Goal: Task Accomplishment & Management: Complete application form

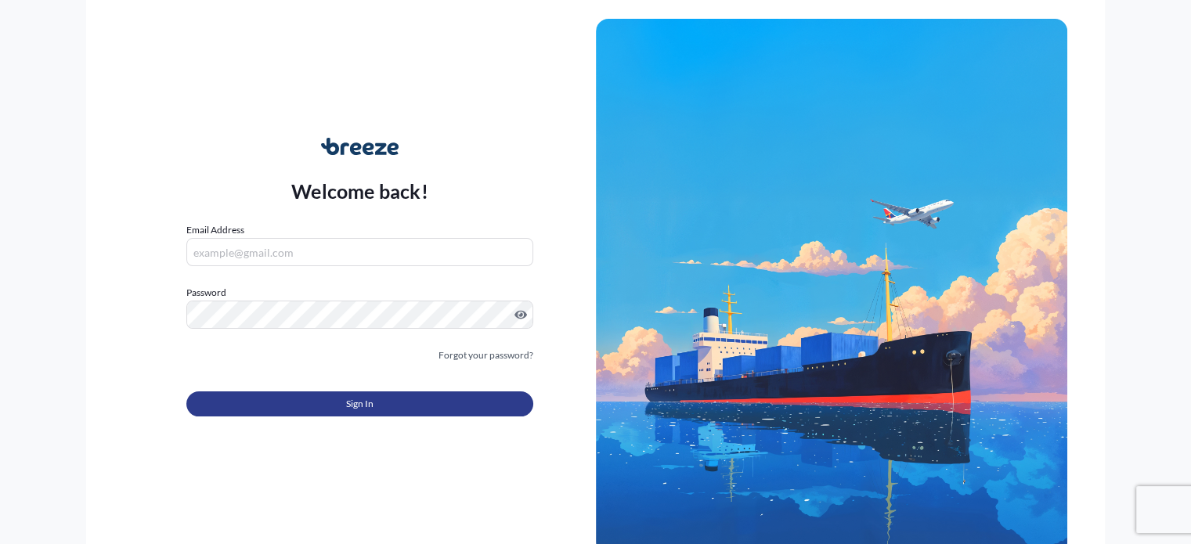
type input "[EMAIL_ADDRESS][DOMAIN_NAME]"
click at [389, 403] on button "Sign In" at bounding box center [359, 403] width 346 height 25
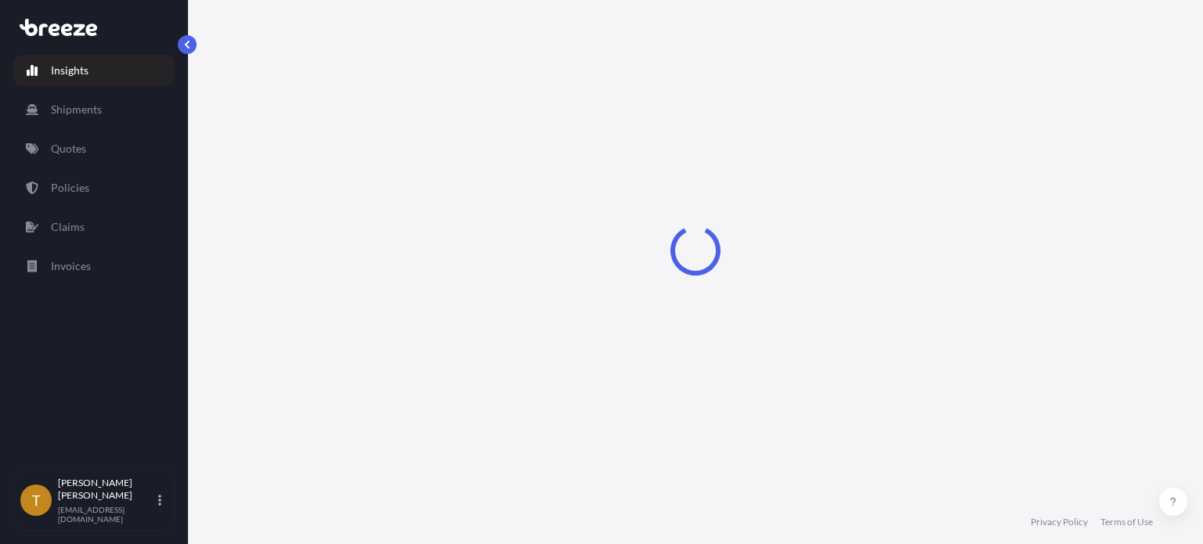
select select "2025"
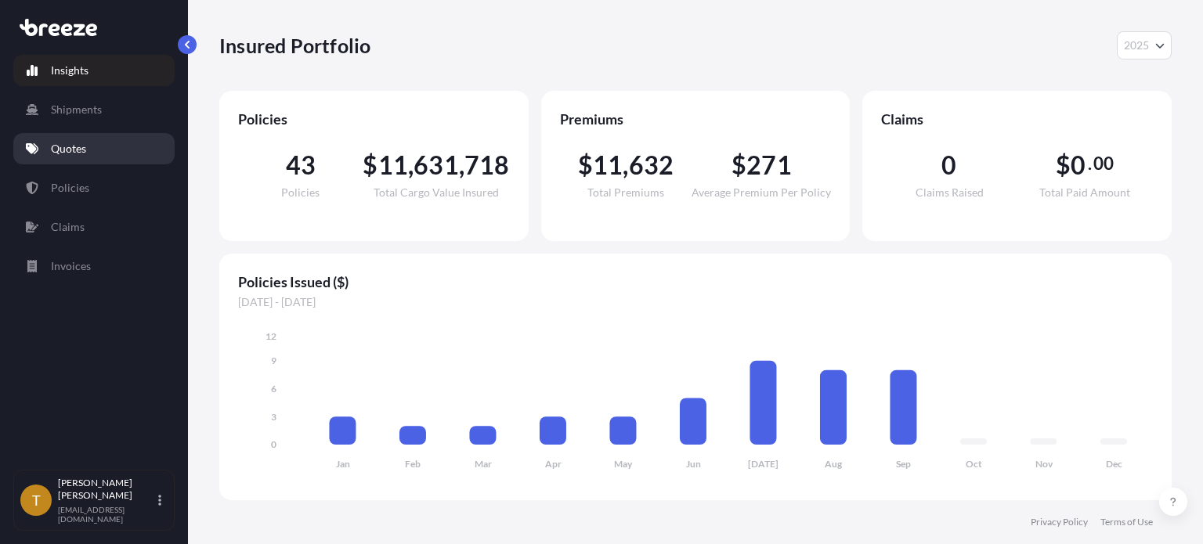
click at [91, 155] on link "Quotes" at bounding box center [93, 148] width 161 height 31
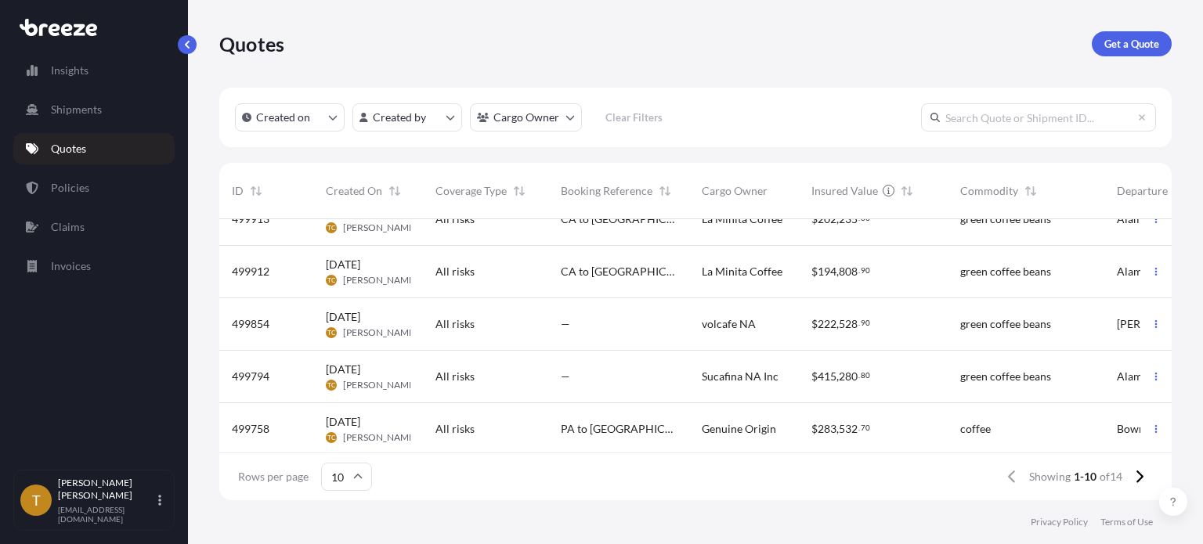
scroll to position [157, 0]
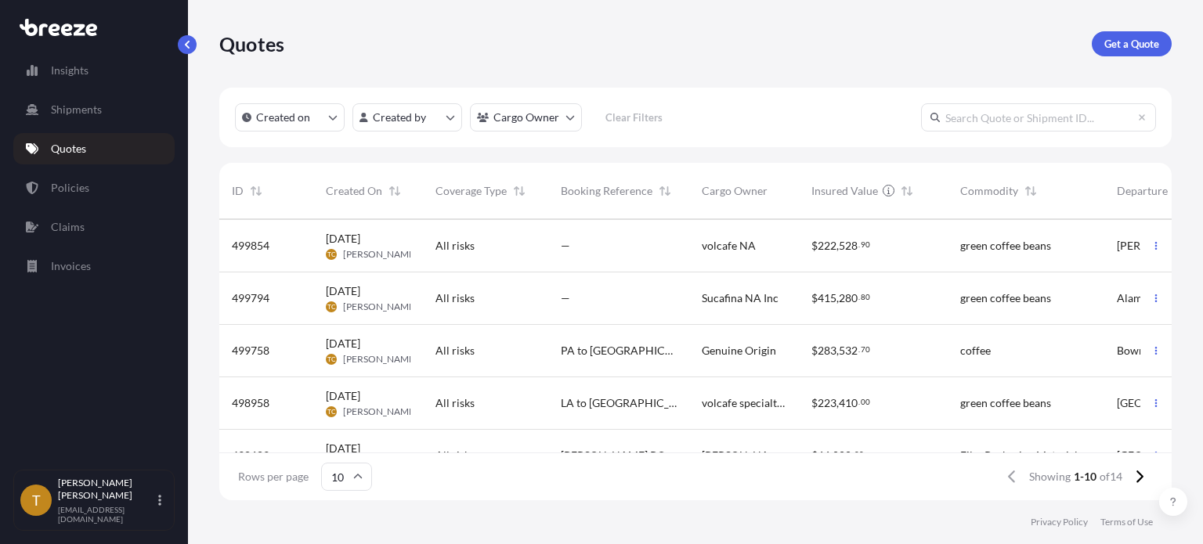
click at [561, 336] on div "PA to [GEOGRAPHIC_DATA]" at bounding box center [618, 351] width 141 height 52
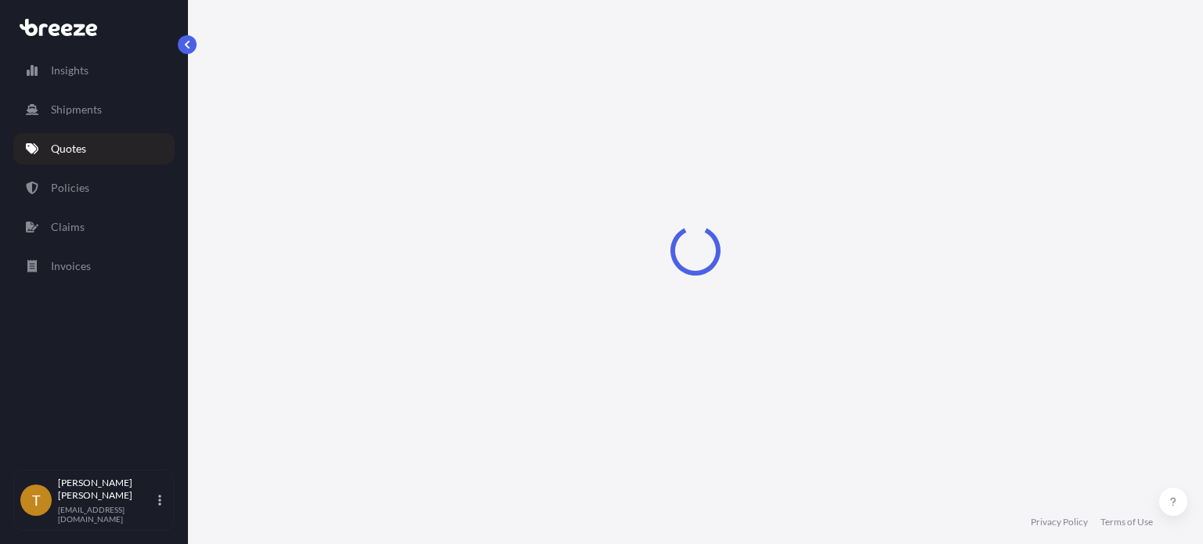
select select "Road"
select select "2"
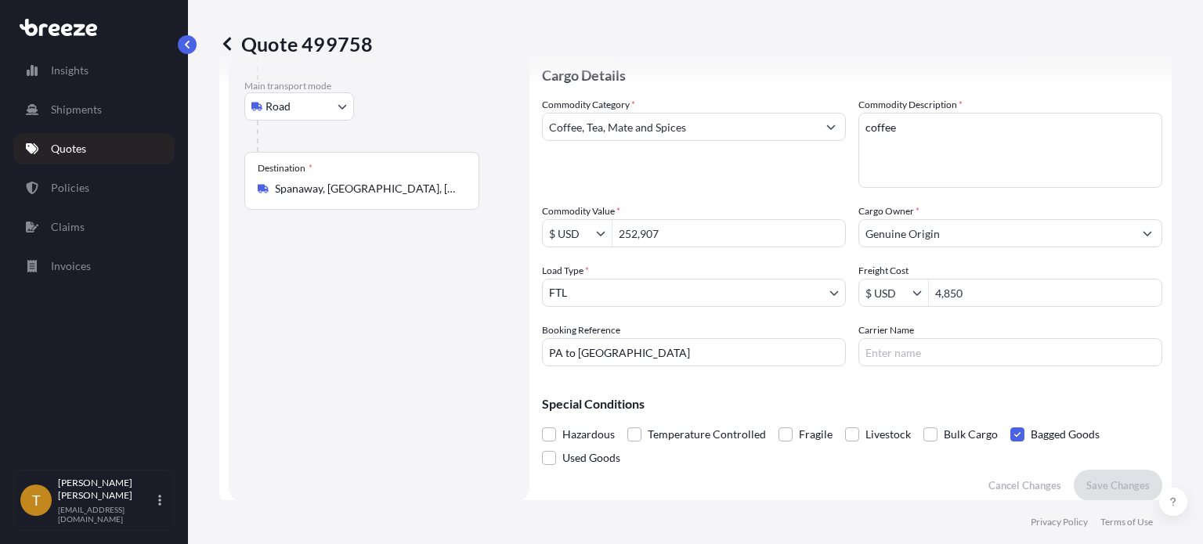
scroll to position [78, 0]
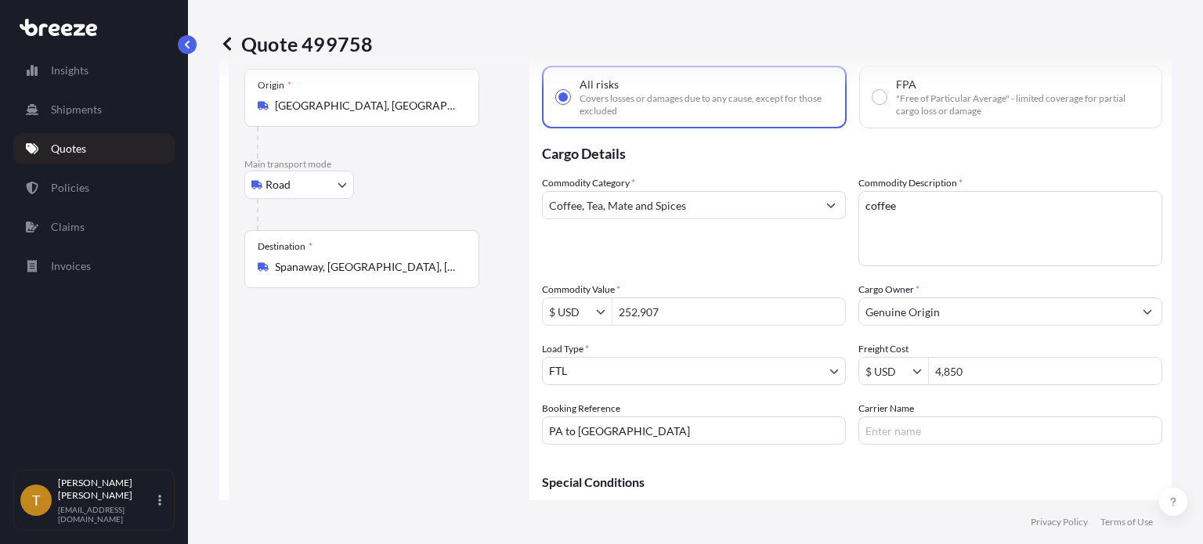
click at [665, 425] on input "PA to [GEOGRAPHIC_DATA]" at bounding box center [694, 431] width 304 height 28
type input "160643"
click at [945, 438] on input "Carrier Name" at bounding box center [1010, 431] width 304 height 28
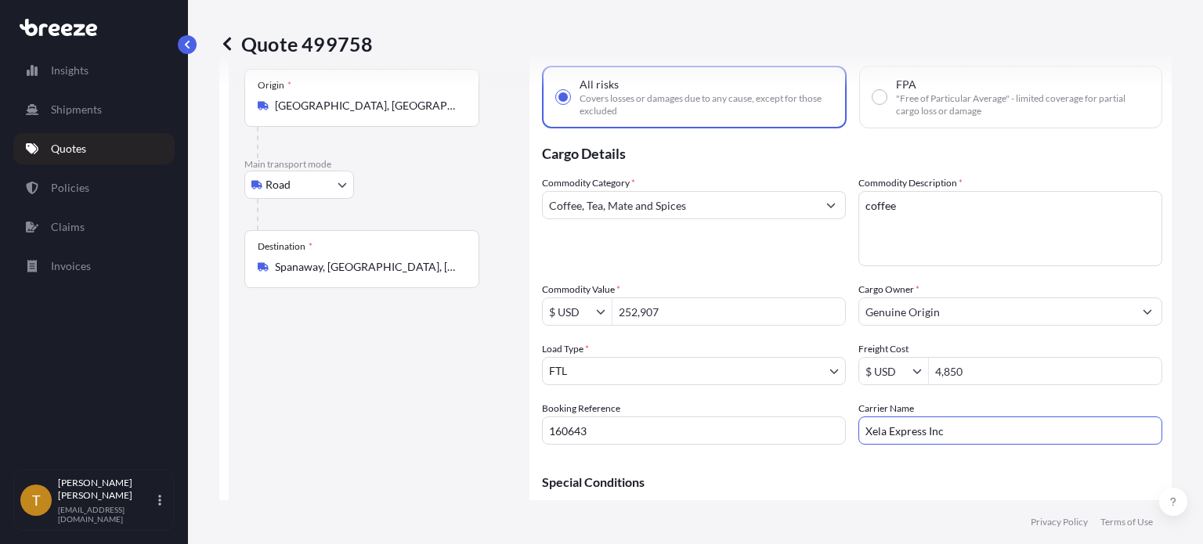
type input "Xela Express Inc"
click at [430, 102] on input "[GEOGRAPHIC_DATA], [GEOGRAPHIC_DATA], [GEOGRAPHIC_DATA]" at bounding box center [367, 106] width 185 height 16
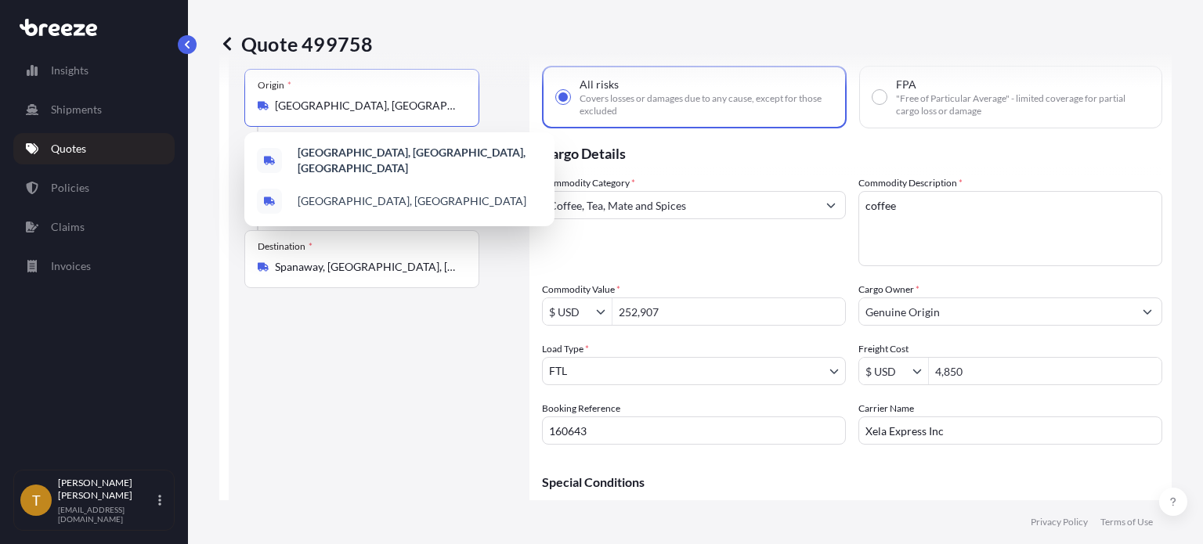
click at [430, 102] on input "[GEOGRAPHIC_DATA], [GEOGRAPHIC_DATA], [GEOGRAPHIC_DATA]" at bounding box center [367, 106] width 185 height 16
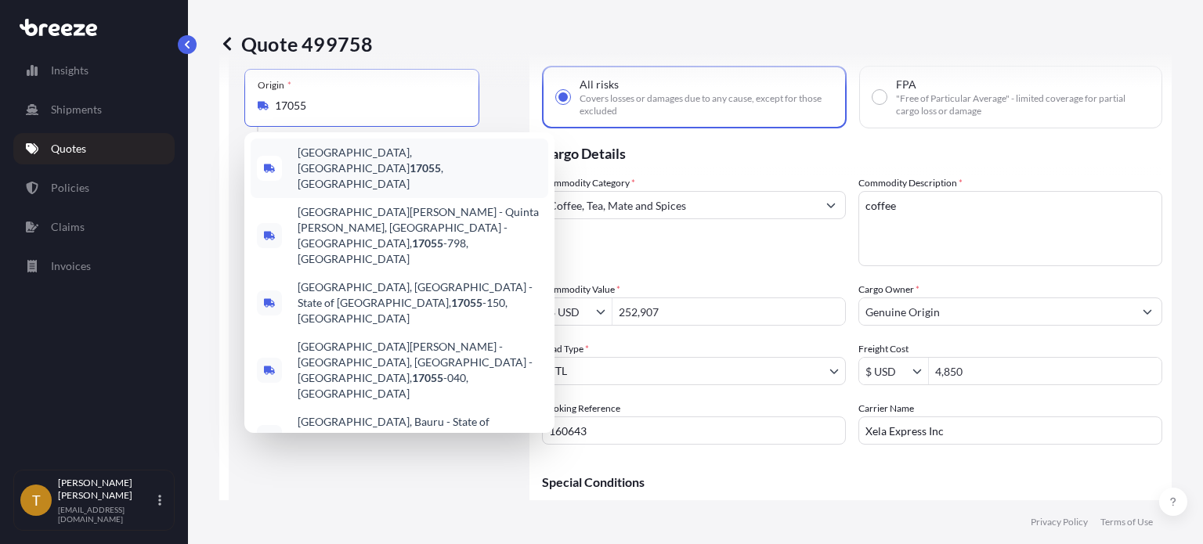
click at [380, 164] on span "[GEOGRAPHIC_DATA], [GEOGRAPHIC_DATA] 17055 , [GEOGRAPHIC_DATA]" at bounding box center [420, 168] width 244 height 47
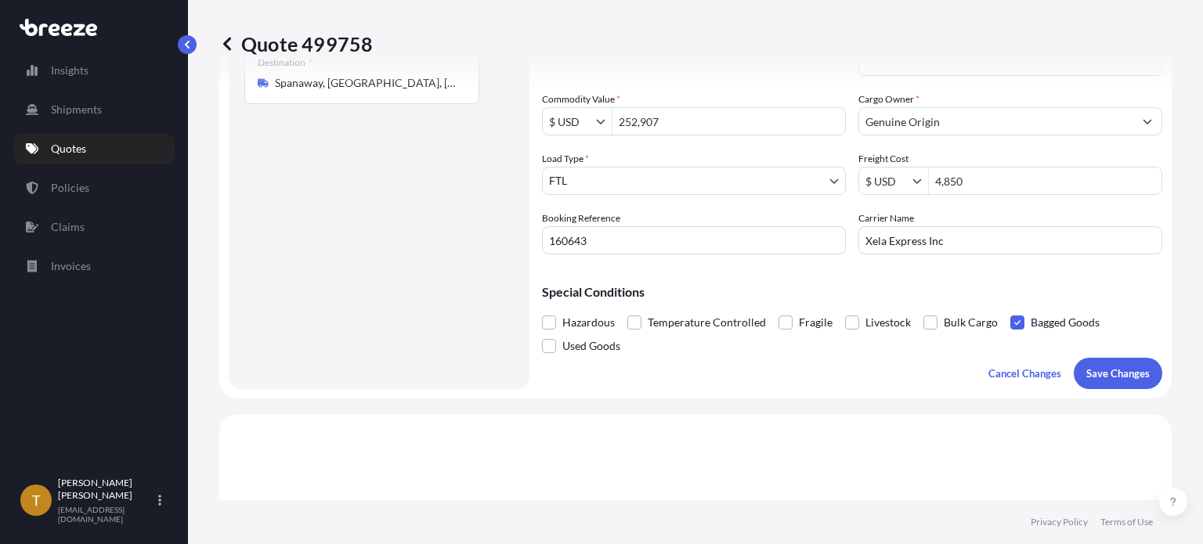
scroll to position [391, 0]
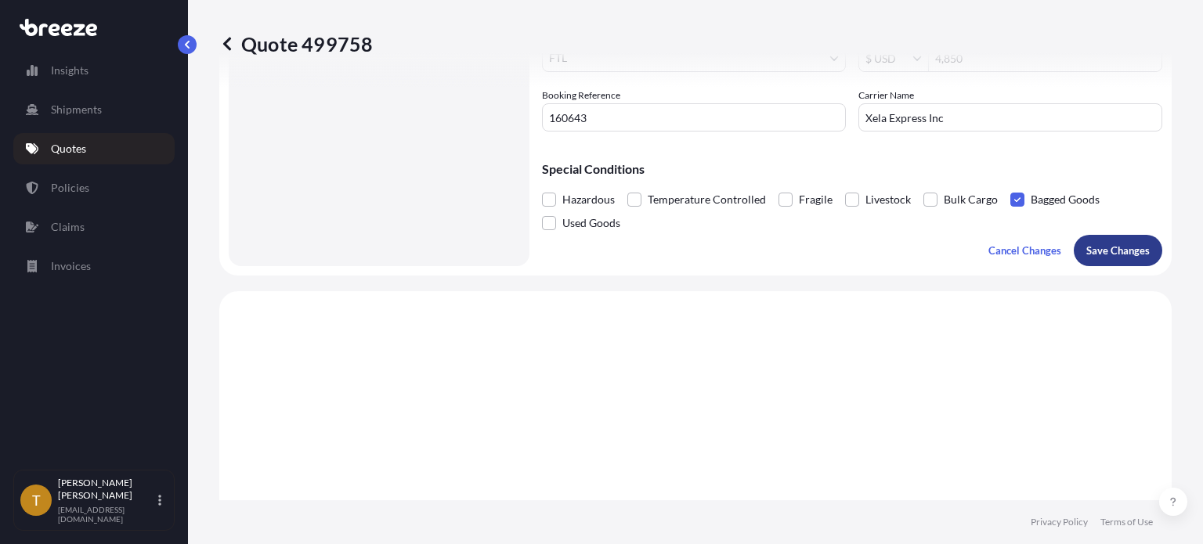
type input "[GEOGRAPHIC_DATA], [GEOGRAPHIC_DATA] 17055, [GEOGRAPHIC_DATA]"
click at [1121, 253] on p "Save Changes" at bounding box center [1117, 251] width 63 height 16
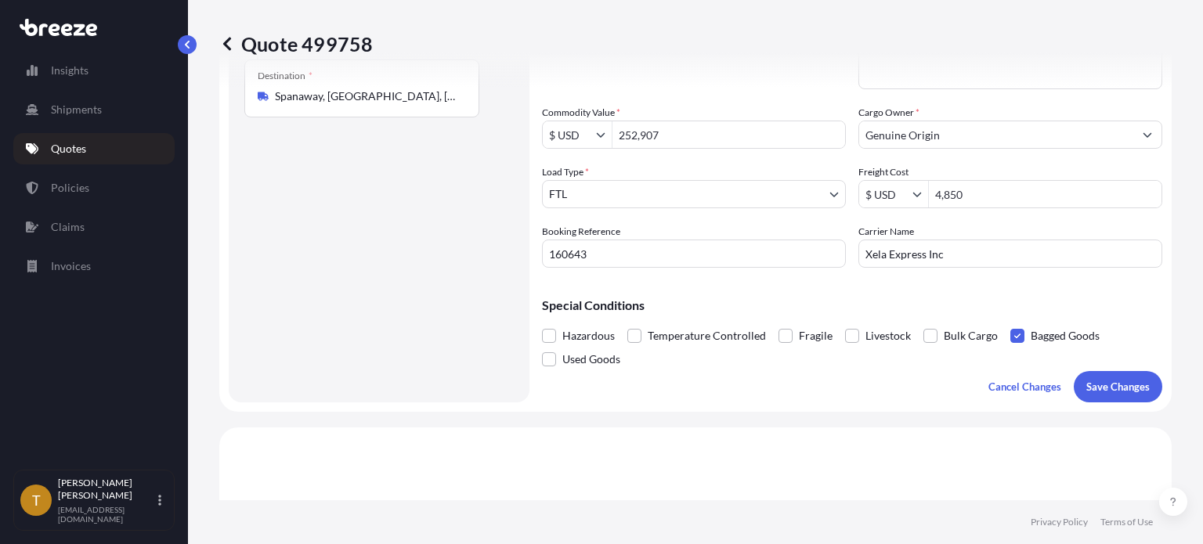
scroll to position [0, 0]
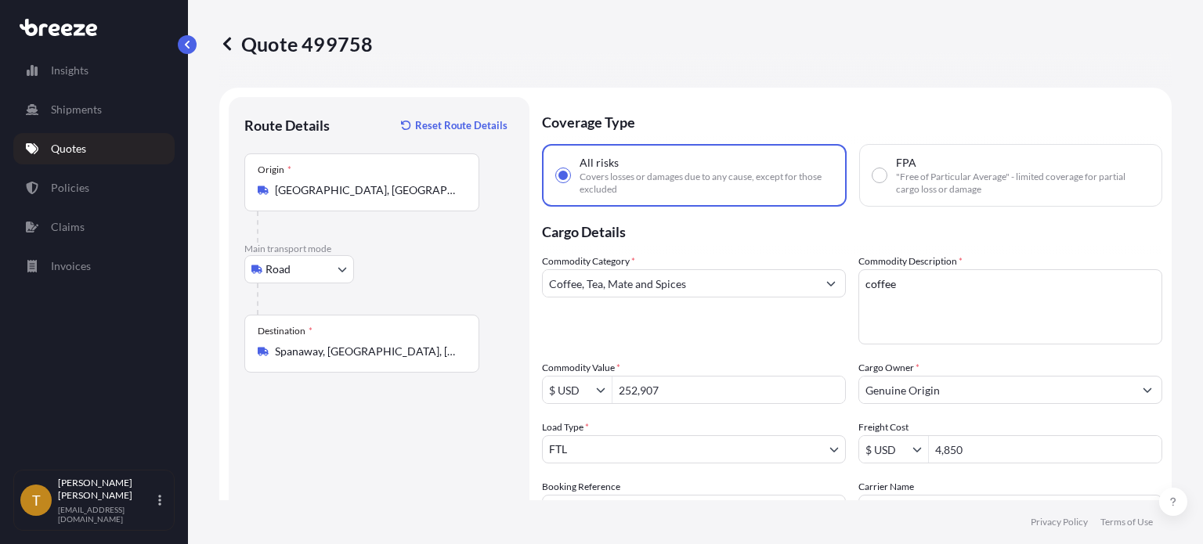
select select "Road"
select select "2"
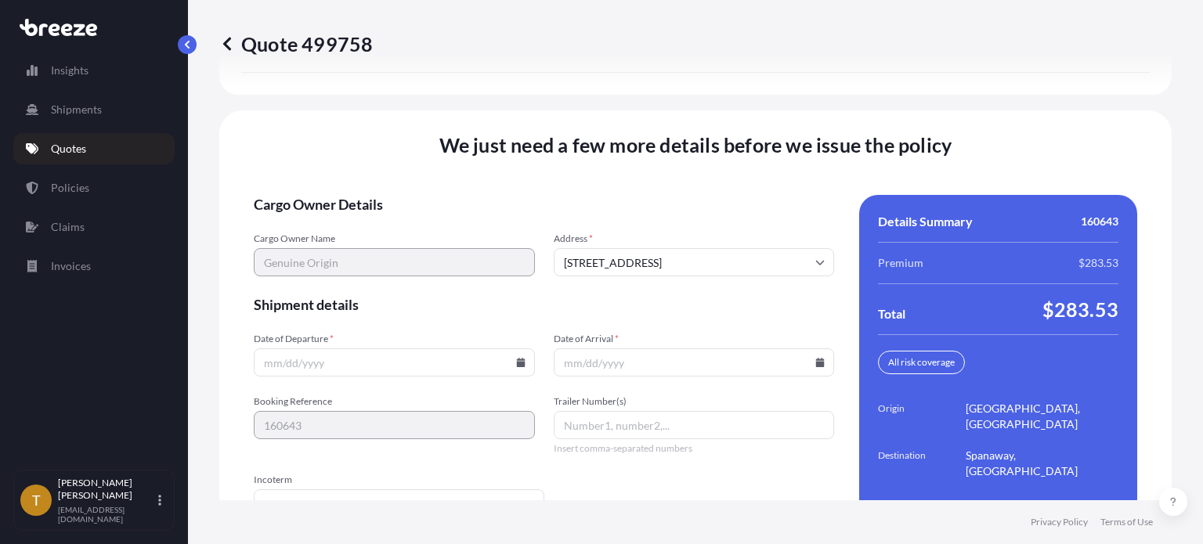
scroll to position [2332, 0]
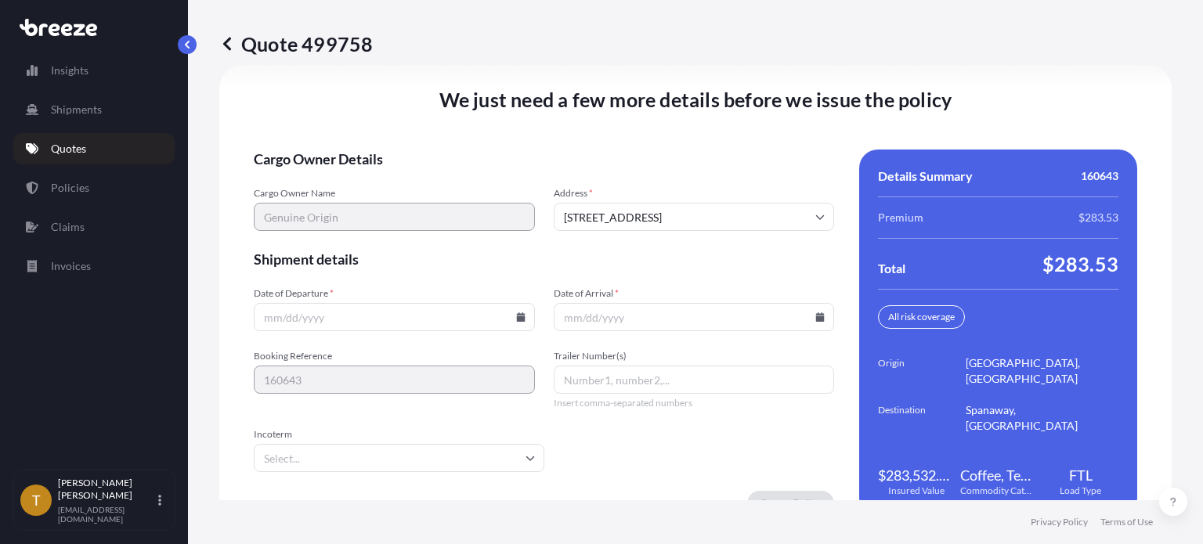
click at [515, 322] on input "Date of Departure *" at bounding box center [394, 317] width 281 height 28
click at [517, 316] on icon at bounding box center [520, 316] width 9 height 9
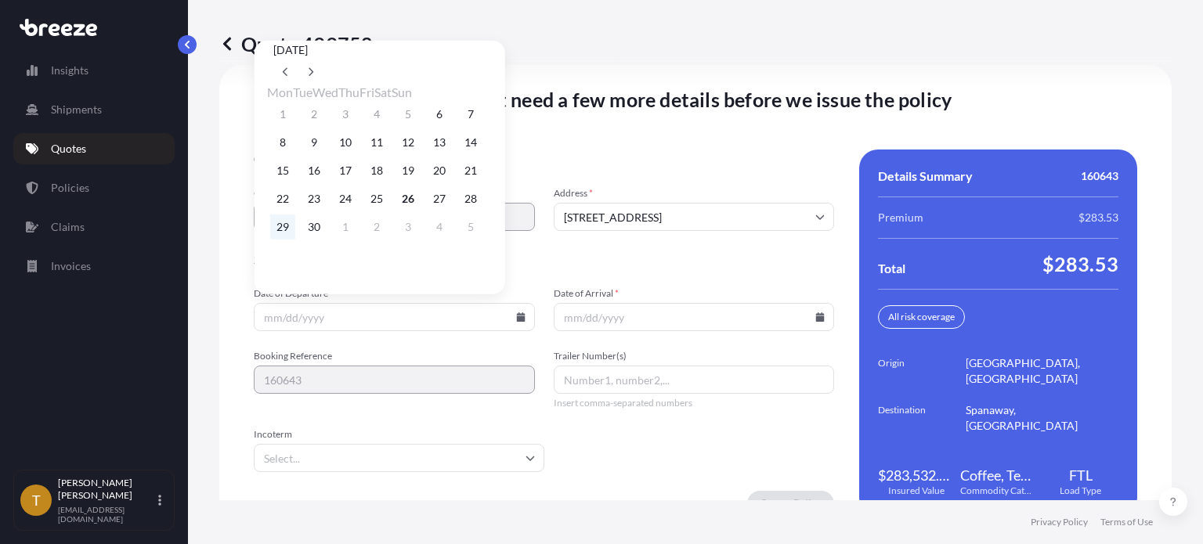
click at [279, 239] on button "29" at bounding box center [282, 227] width 25 height 25
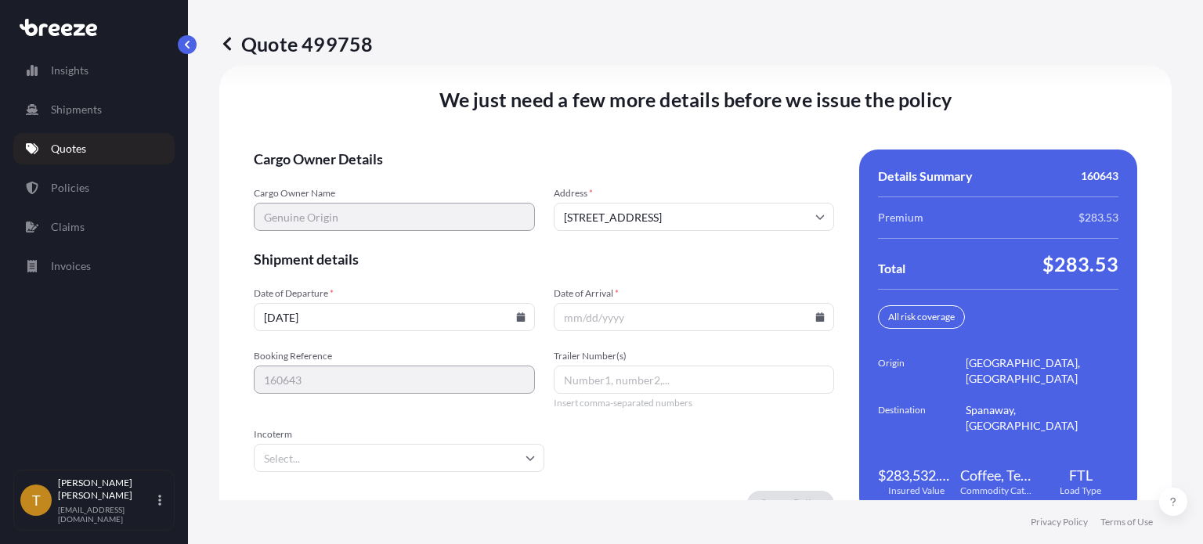
type input "[DATE]"
click at [816, 317] on icon at bounding box center [820, 316] width 9 height 9
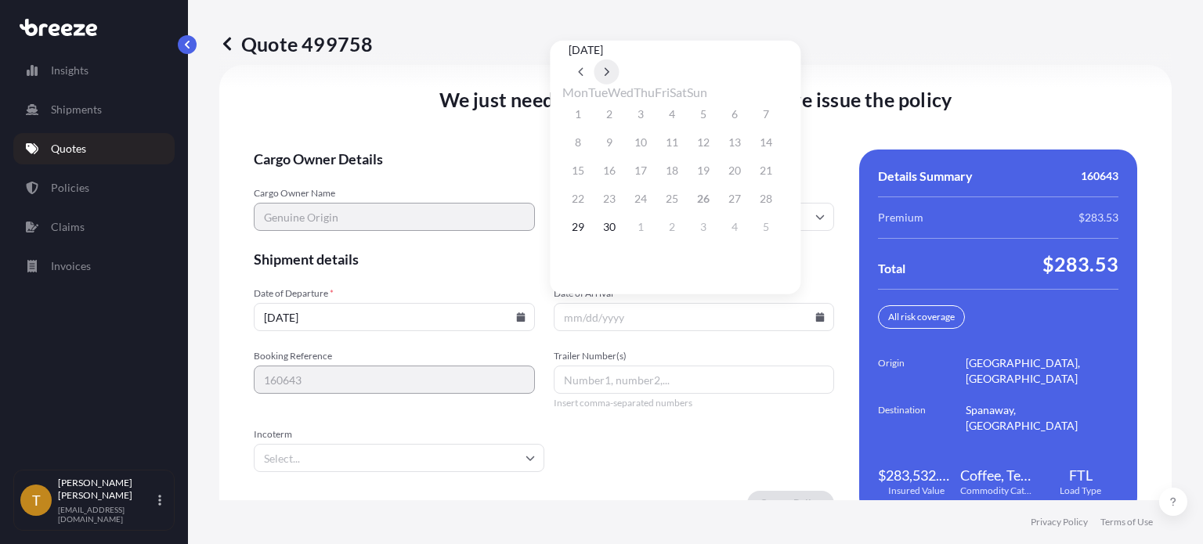
click at [619, 60] on button at bounding box center [605, 72] width 25 height 25
click at [572, 146] on button "6" at bounding box center [577, 142] width 25 height 25
type input "[DATE]"
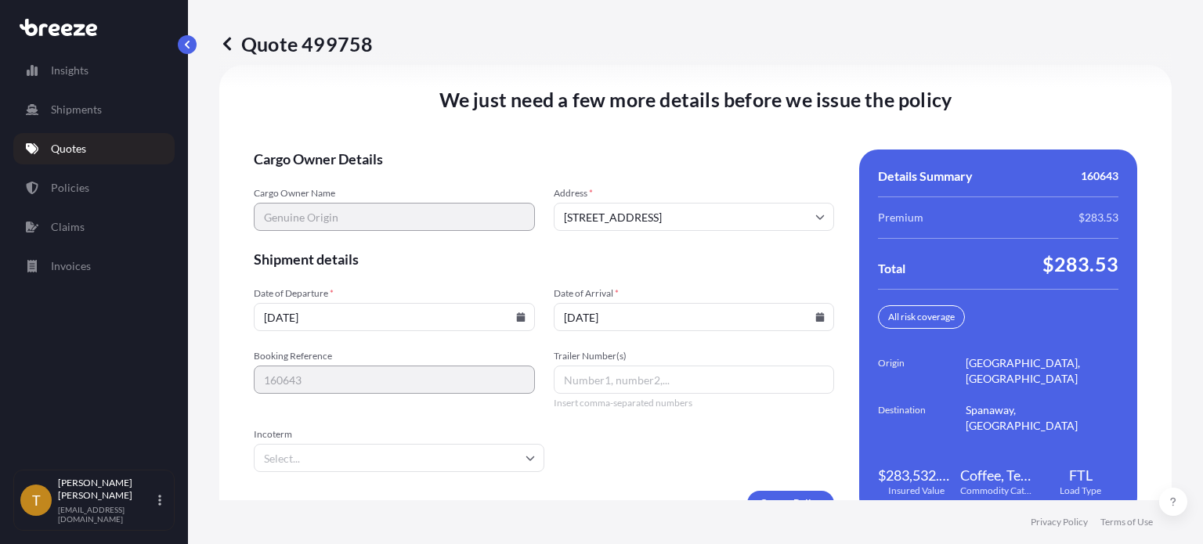
click at [607, 373] on input "Trailer Number(s)" at bounding box center [694, 380] width 281 height 28
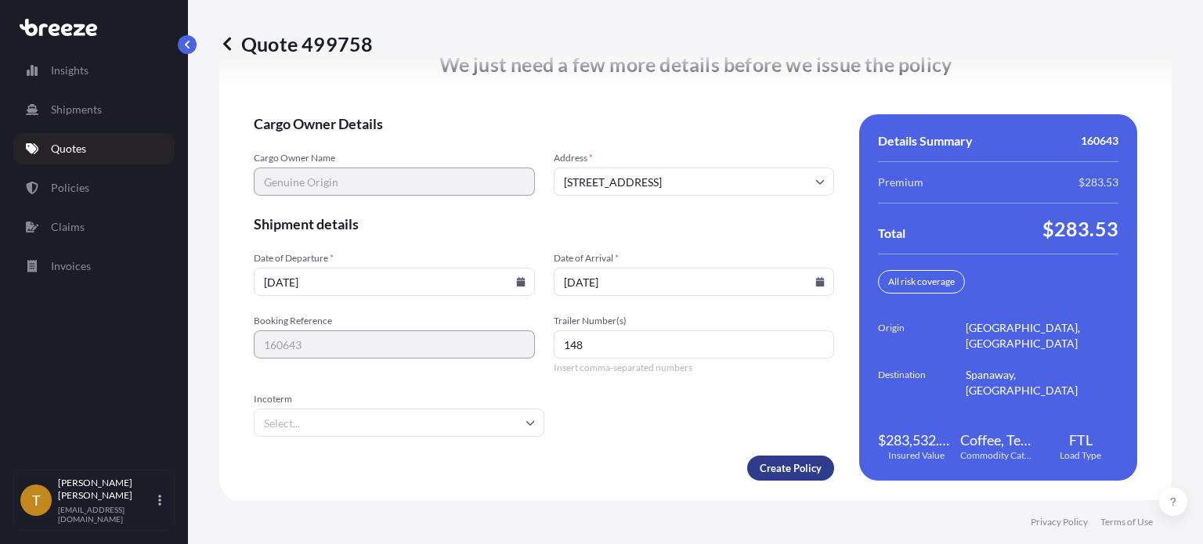
type input "148"
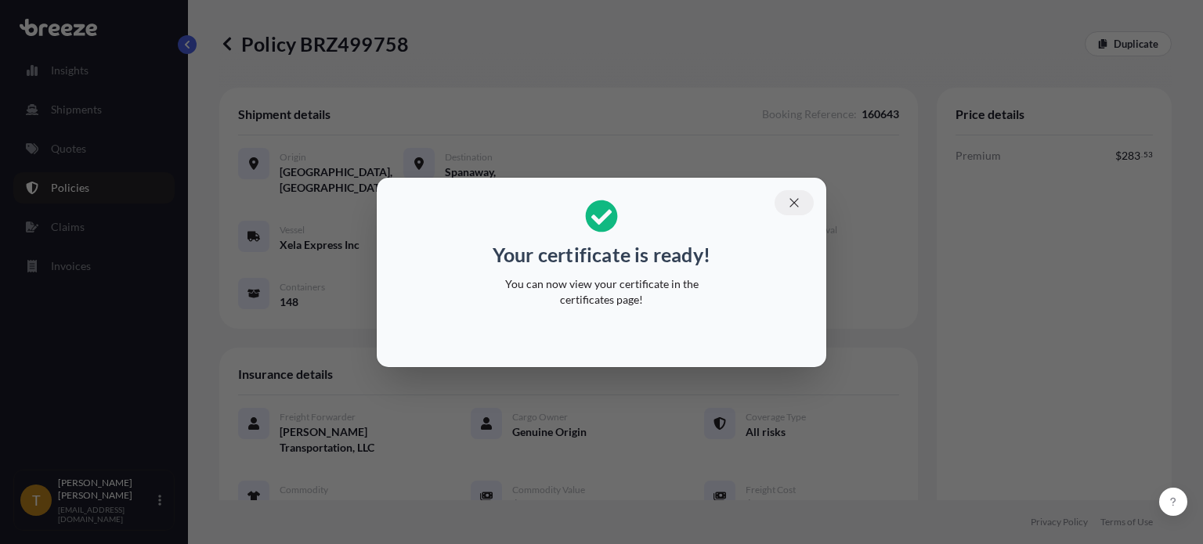
click at [799, 200] on icon "button" at bounding box center [794, 203] width 14 height 14
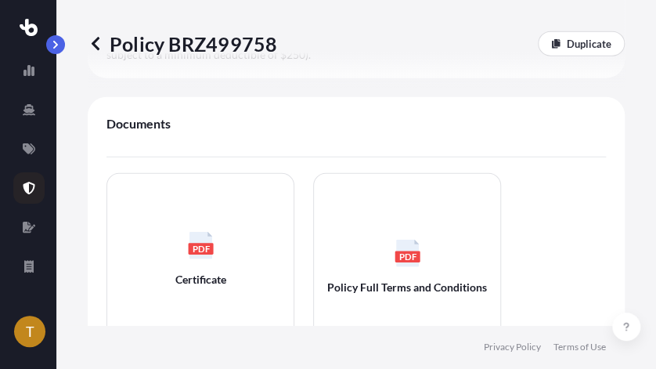
scroll to position [1096, 0]
